Goal: Task Accomplishment & Management: Manage account settings

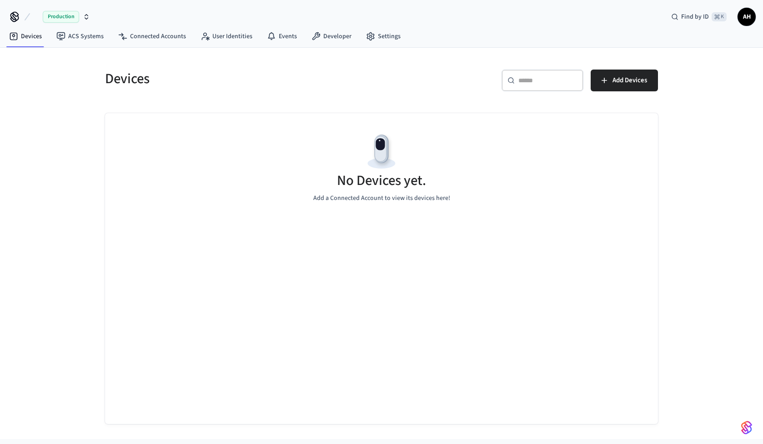
click at [753, 15] on span "AH" at bounding box center [746, 17] width 16 height 16
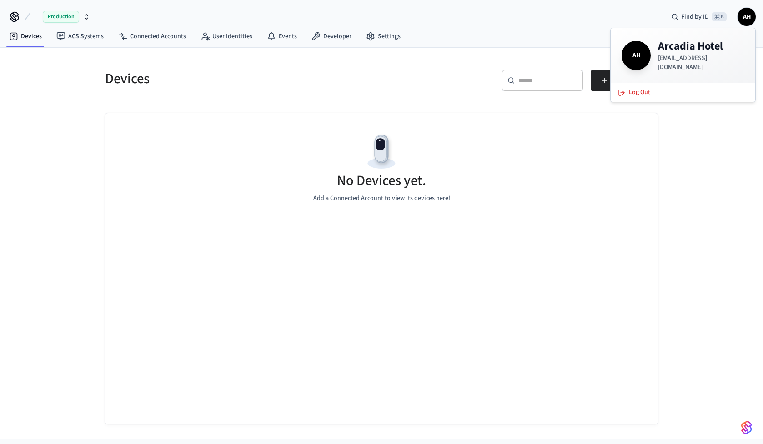
click at [85, 14] on icon "button" at bounding box center [86, 16] width 7 height 7
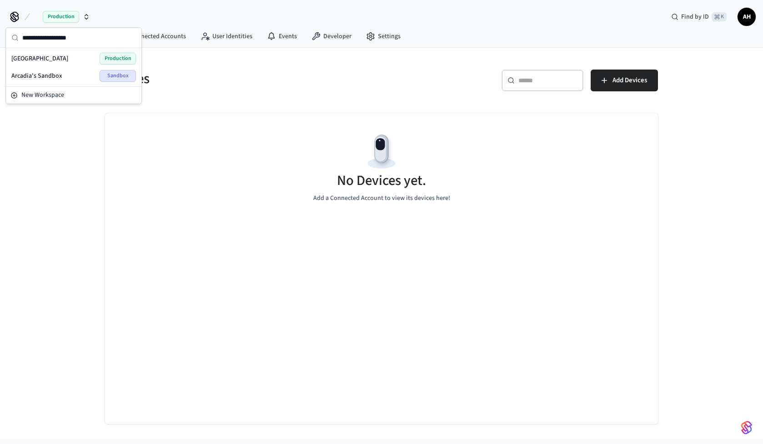
click at [50, 58] on div "Arcadia Hotel Production" at bounding box center [73, 59] width 125 height 12
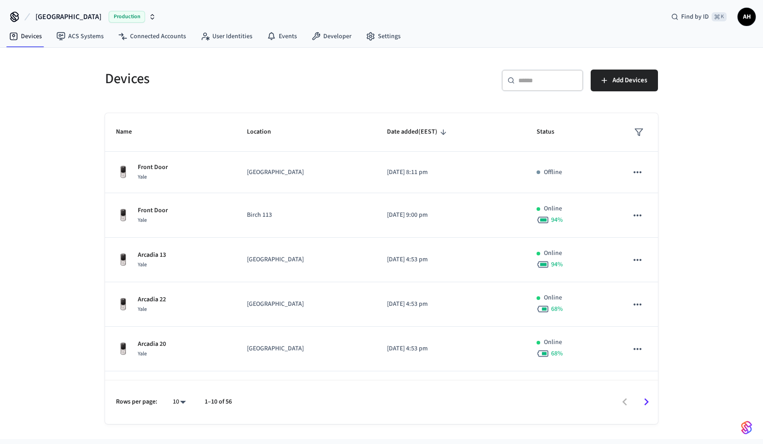
click at [743, 14] on span "AH" at bounding box center [746, 17] width 16 height 16
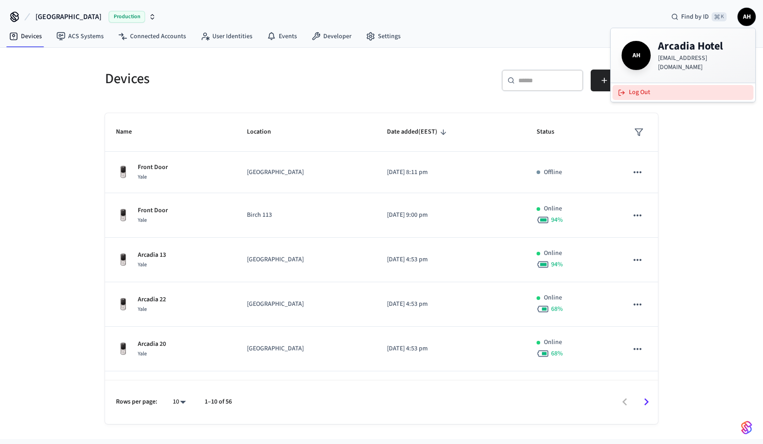
click at [656, 93] on button "Log Out" at bounding box center [682, 92] width 141 height 15
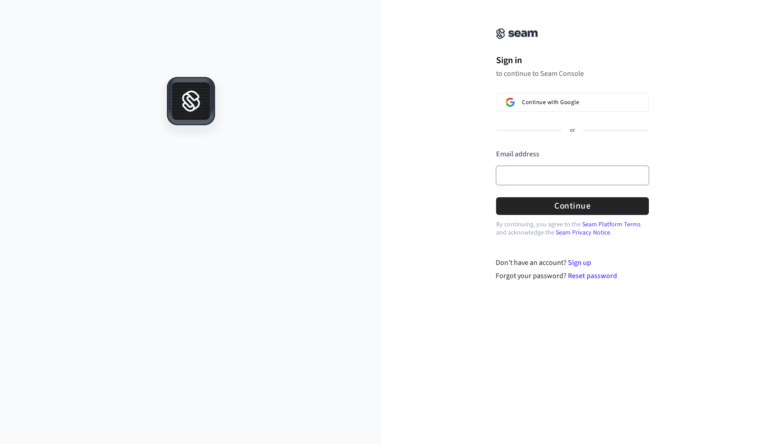
click at [514, 175] on input "Email address" at bounding box center [572, 175] width 153 height 19
type input "*"
paste input "**********"
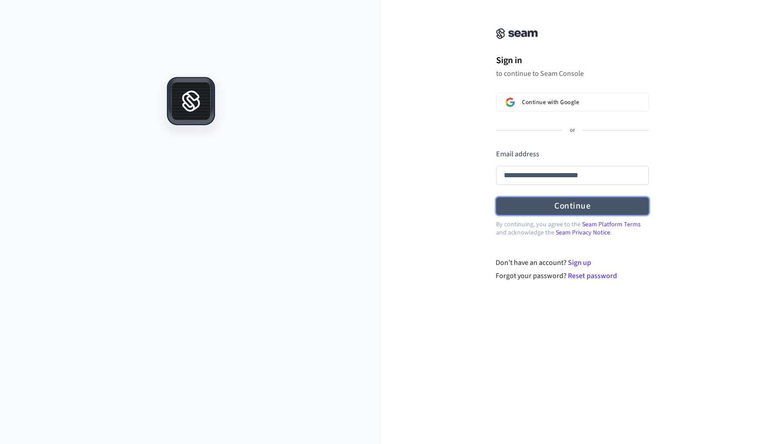
click at [506, 205] on button "Continue" at bounding box center [572, 206] width 153 height 18
type input "**********"
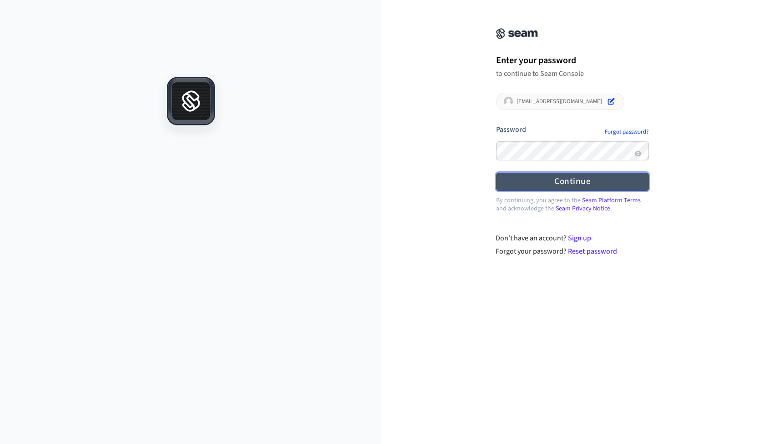
click at [515, 177] on button "Continue" at bounding box center [572, 182] width 153 height 18
